Goal: Navigation & Orientation: Go to known website

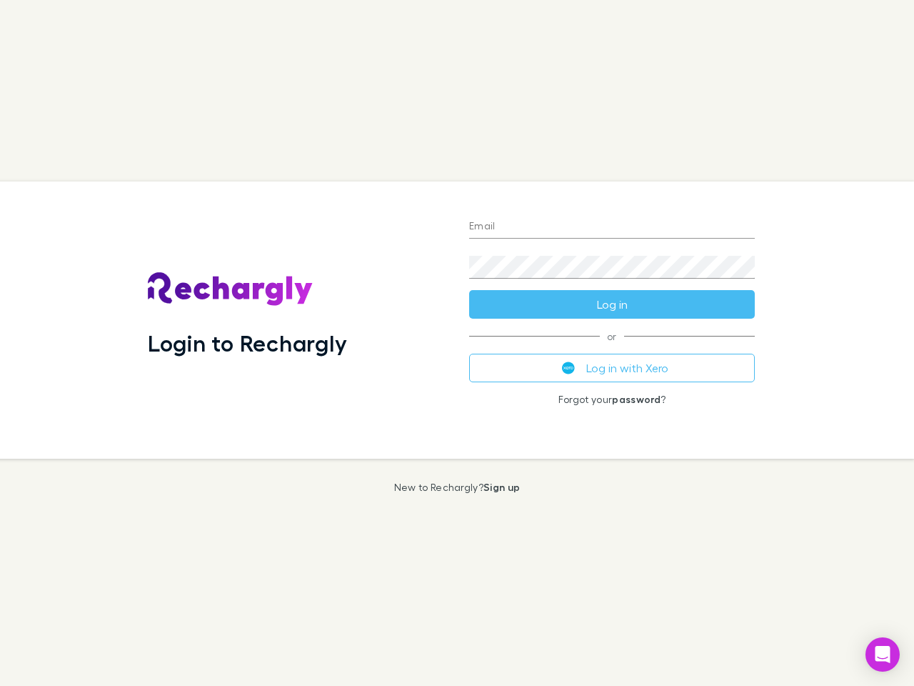
click at [457, 343] on div "Login to Rechargly" at bounding box center [296, 319] width 321 height 277
click at [612, 227] on input "Email" at bounding box center [612, 227] width 286 height 23
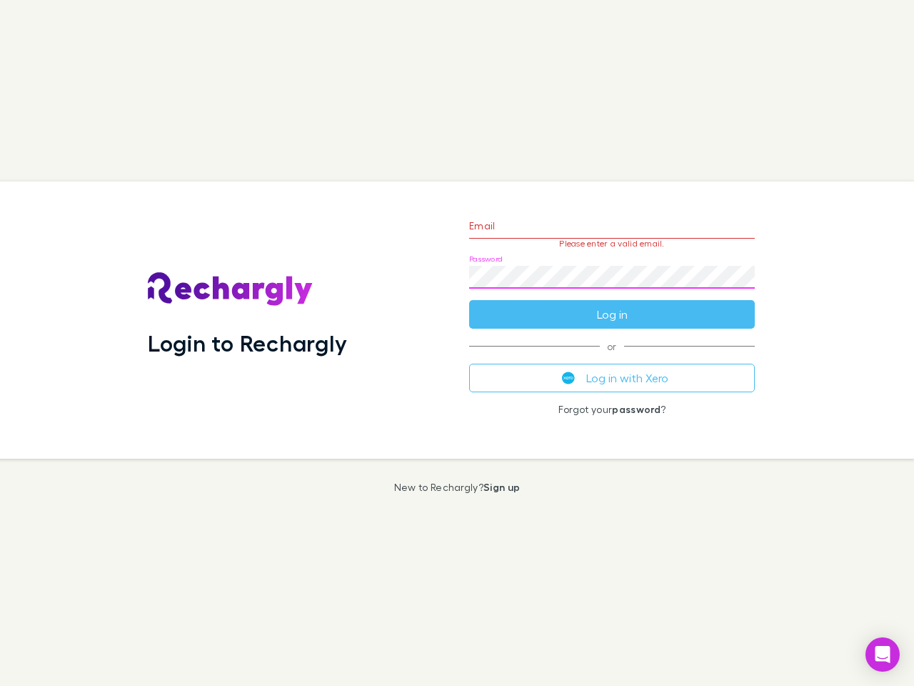
click at [612, 304] on form "Email Please enter a valid email. Password Log in" at bounding box center [612, 266] width 286 height 124
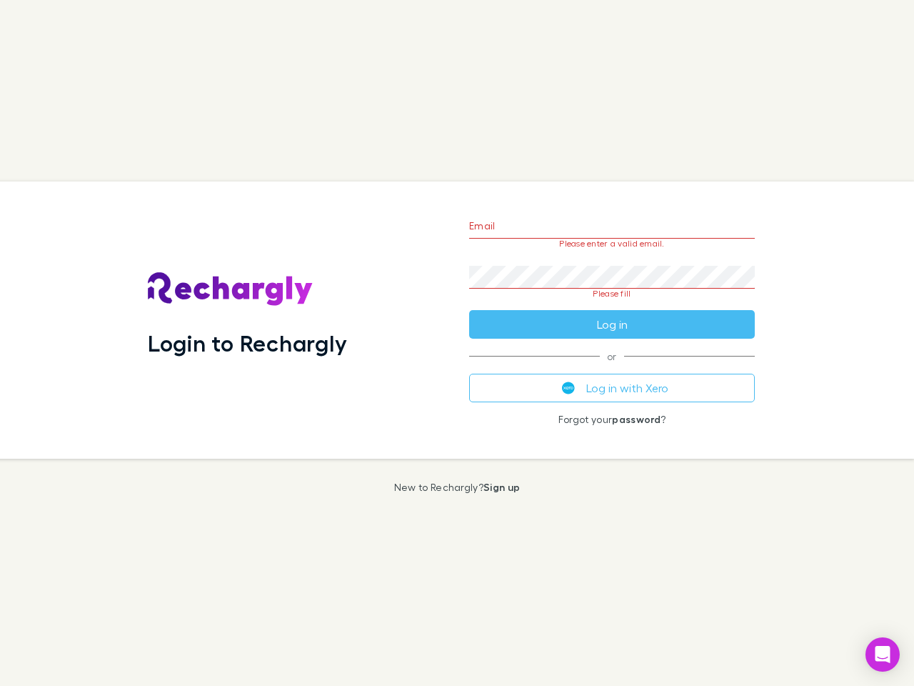
click at [612, 368] on div "Email Please enter a valid email. Password Please fill Log in or Log in with Xe…" at bounding box center [612, 319] width 308 height 277
click at [883, 654] on icon "Open Intercom Messenger" at bounding box center [882, 654] width 15 height 17
